Goal: Task Accomplishment & Management: Manage account settings

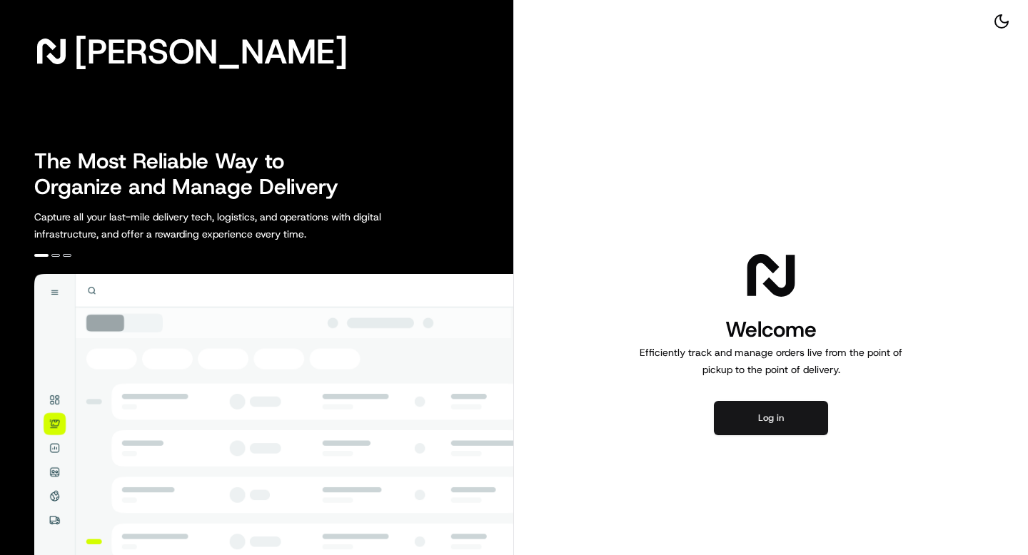
click at [762, 425] on button "Log in" at bounding box center [771, 418] width 114 height 34
